Goal: Information Seeking & Learning: Learn about a topic

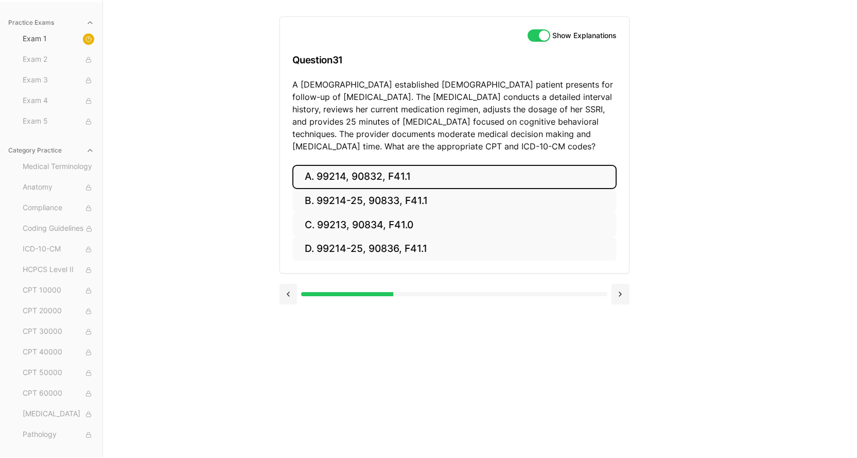
click at [358, 174] on button "A. 99214, 90832, F41.1" at bounding box center [454, 177] width 324 height 24
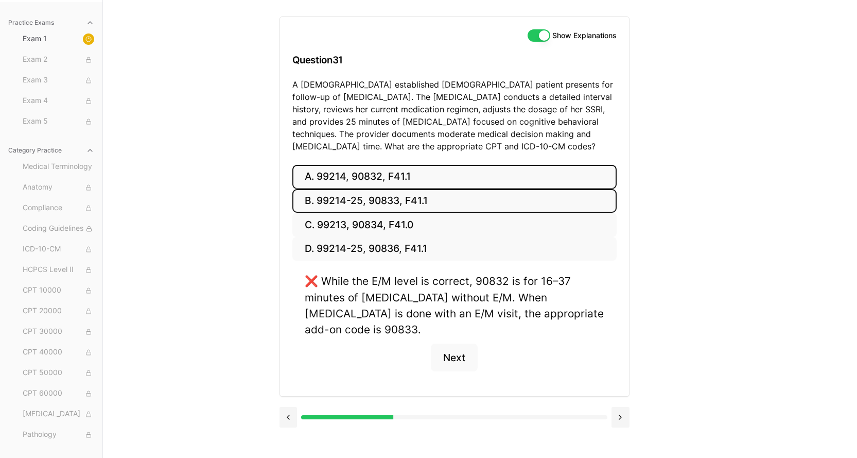
click at [352, 199] on button "B. 99214-25, 90833, F41.1" at bounding box center [454, 201] width 324 height 24
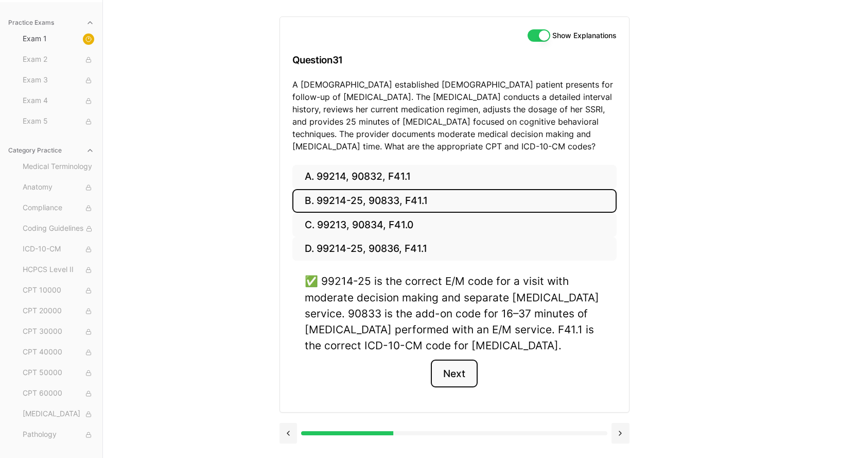
click at [448, 374] on button "Next" at bounding box center [454, 373] width 47 height 28
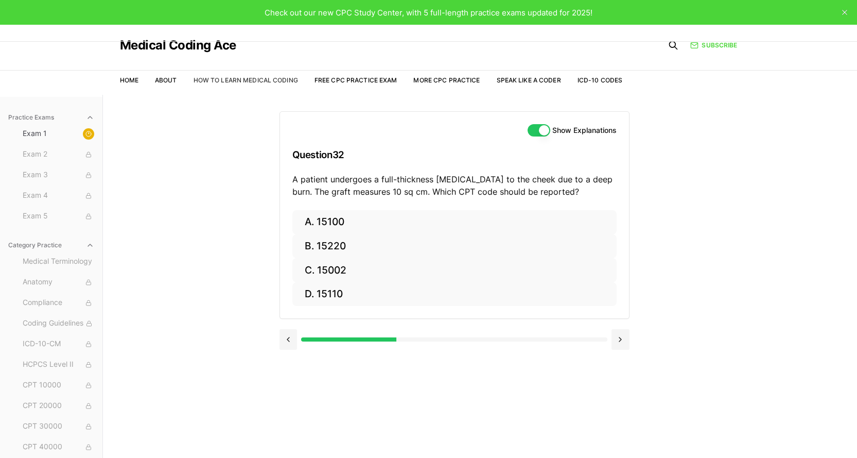
click at [249, 80] on link "How to Learn Medical Coding" at bounding box center [246, 80] width 105 height 8
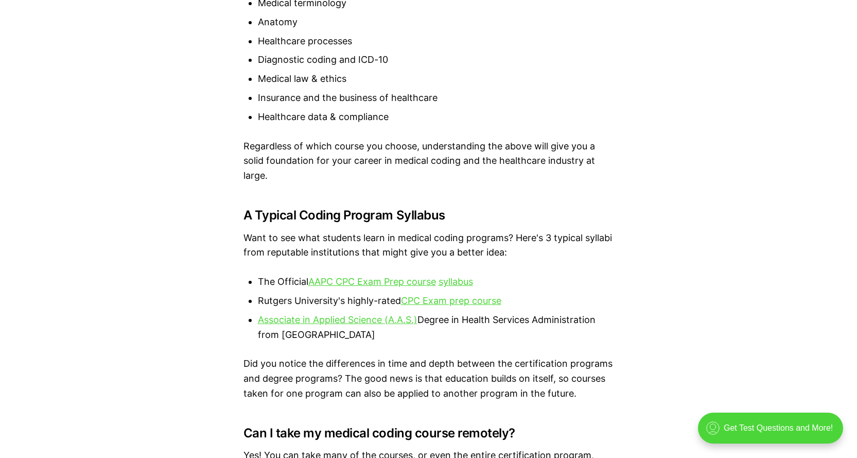
scroll to position [1956, 0]
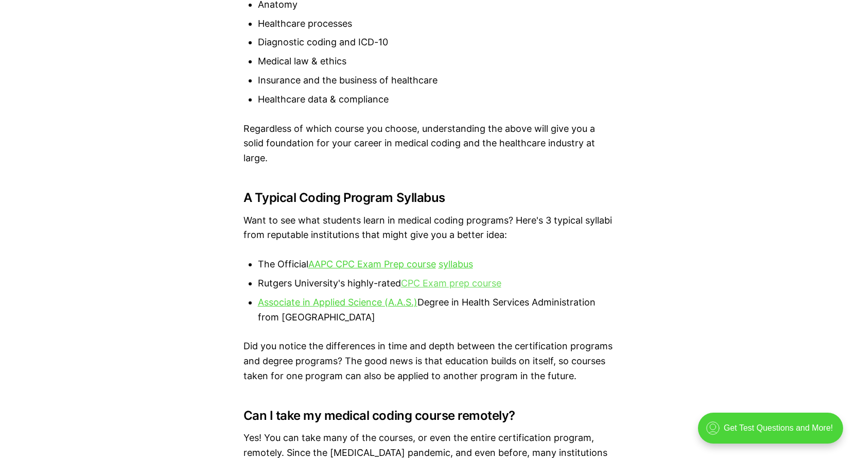
click at [428, 285] on link "CPC Exam prep course" at bounding box center [451, 282] width 100 height 11
click at [390, 303] on link "Associate in Applied Science (A.A.S.)" at bounding box center [338, 302] width 160 height 11
click at [429, 264] on link "AAPC CPC Exam Prep course" at bounding box center [372, 263] width 128 height 11
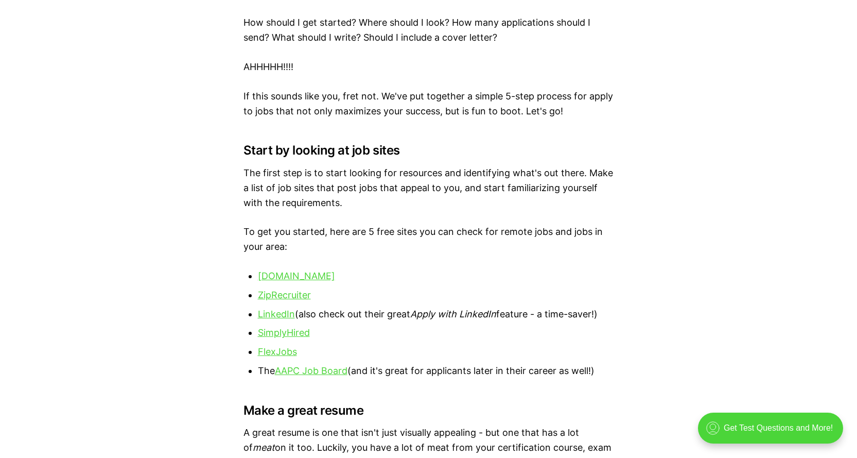
scroll to position [3861, 0]
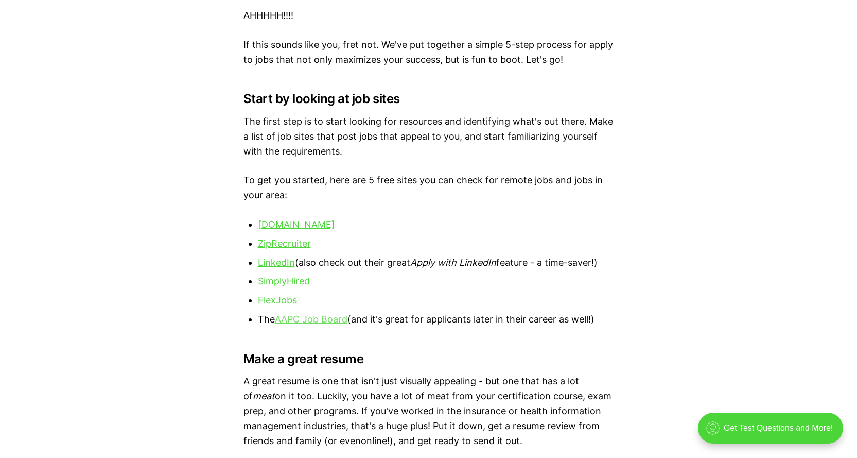
click at [332, 318] on link "AAPC Job Board" at bounding box center [311, 319] width 73 height 11
